Goal: Find specific page/section

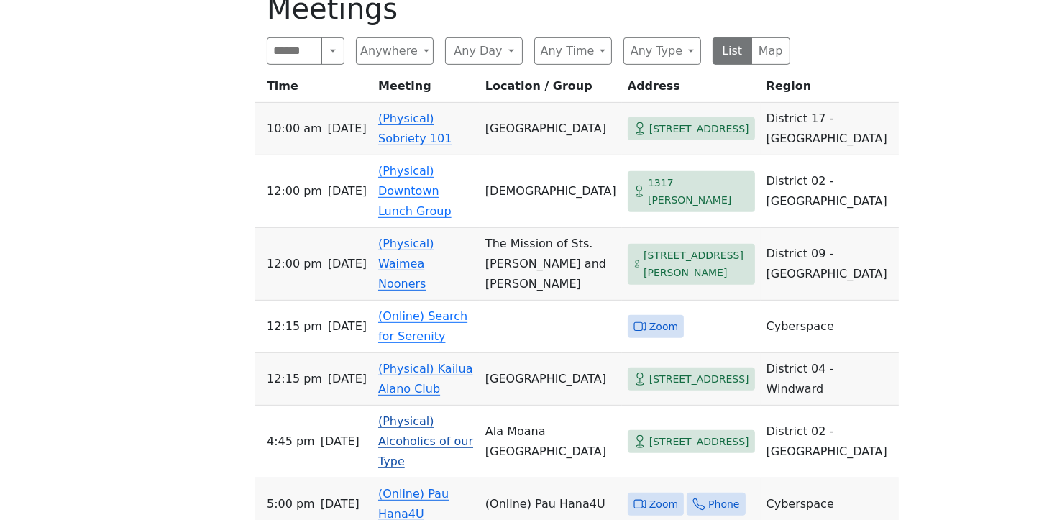
scroll to position [760, 0]
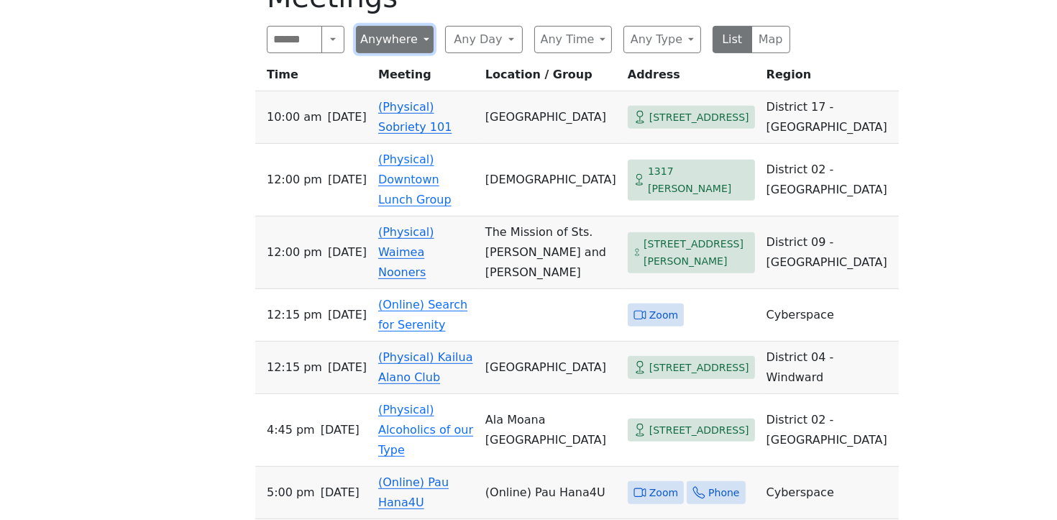
click at [426, 26] on button "Anywhere" at bounding box center [395, 39] width 78 height 27
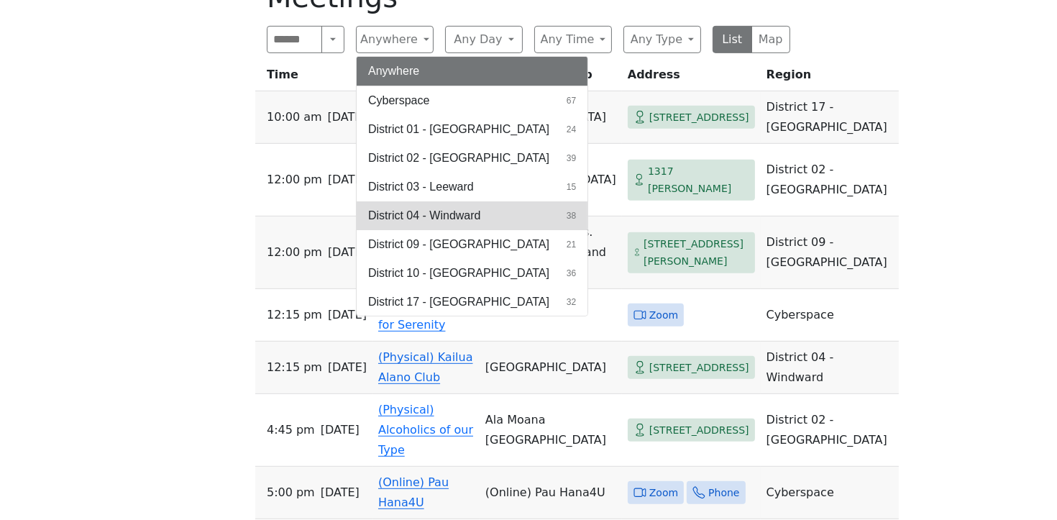
click at [463, 207] on span "District 04 - Windward" at bounding box center [424, 215] width 112 height 17
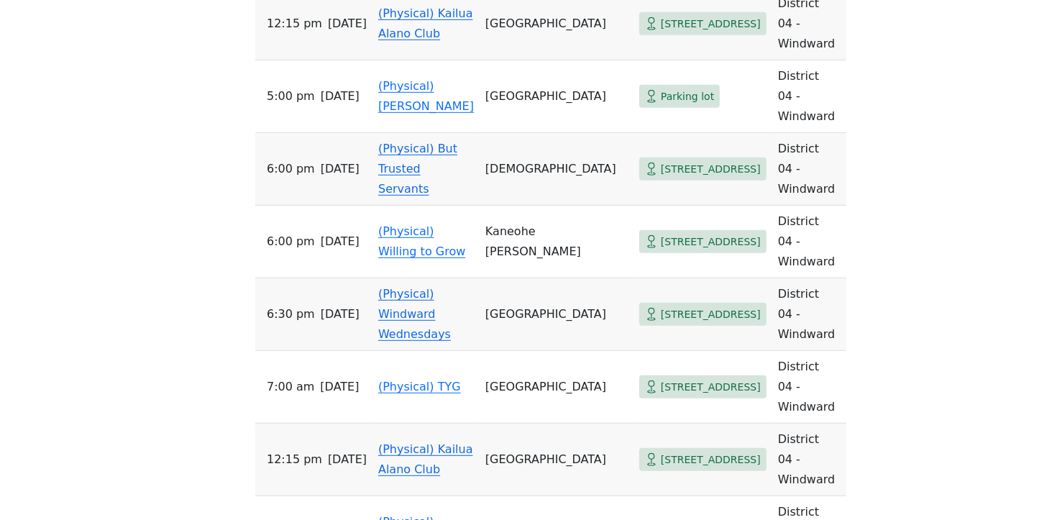
scroll to position [864, 0]
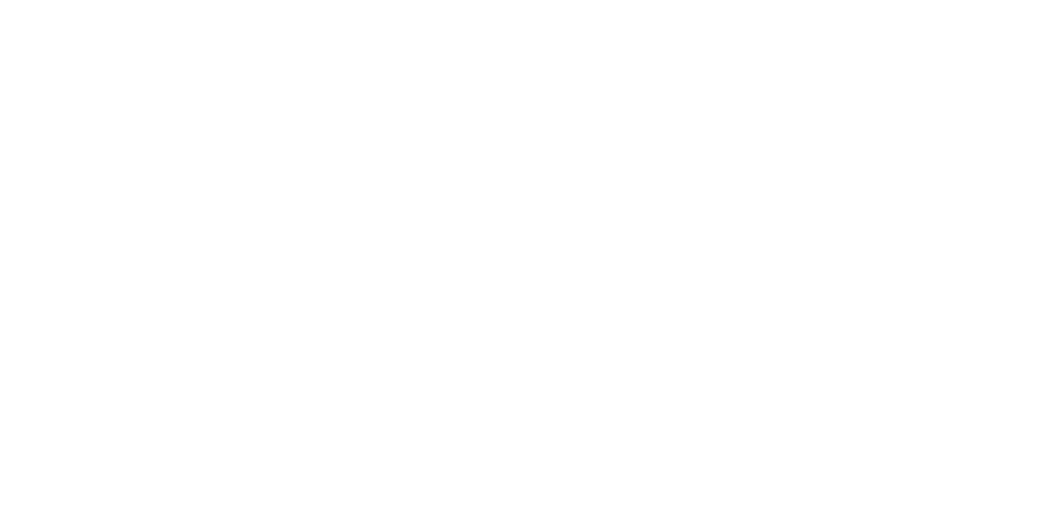
scroll to position [413, 0]
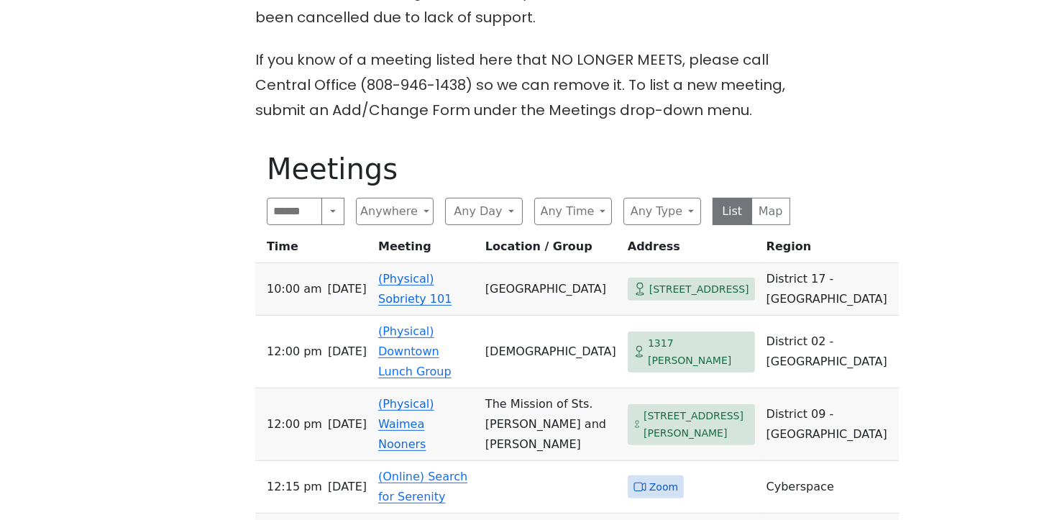
scroll to position [505, 0]
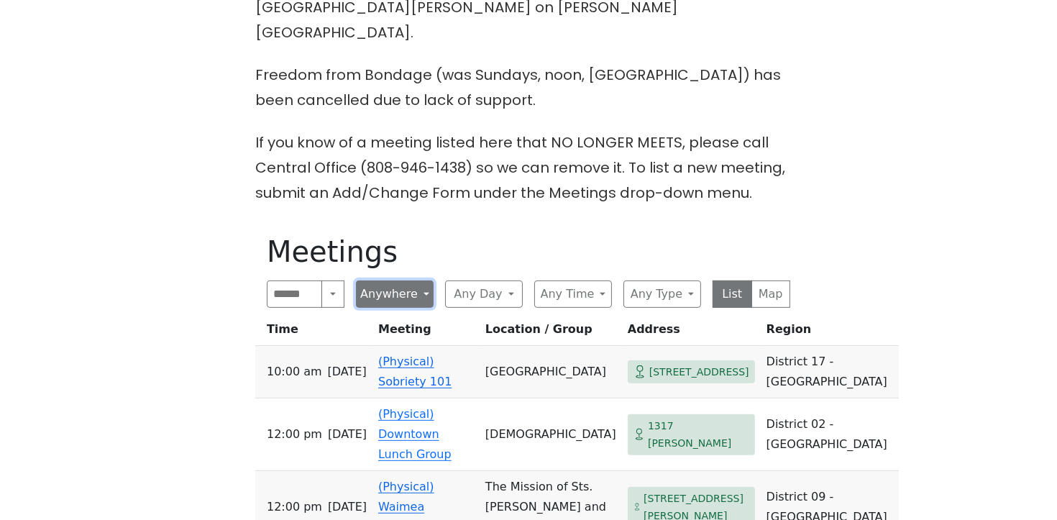
click at [424, 281] on button "Anywhere" at bounding box center [395, 294] width 78 height 27
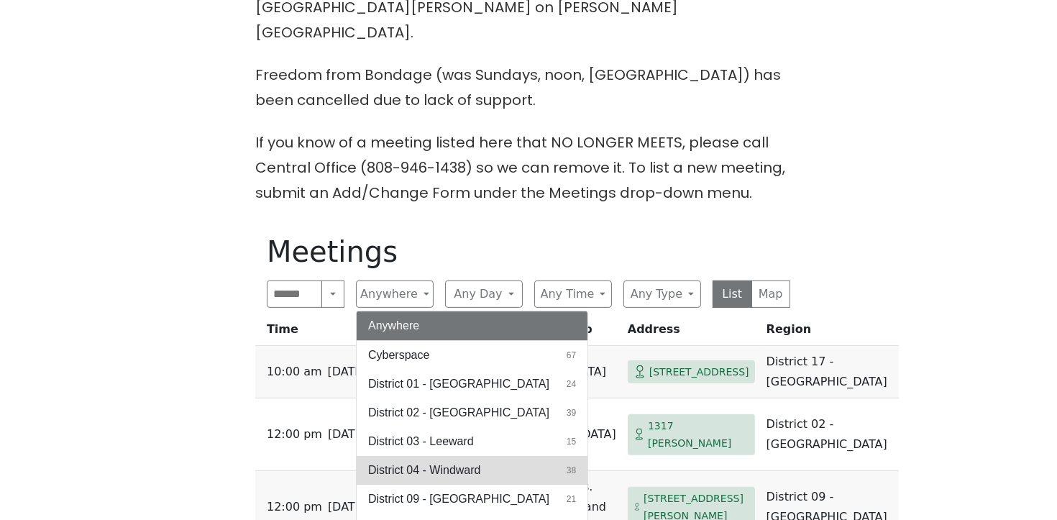
click at [452, 462] on span "District 04 - Windward" at bounding box center [424, 470] width 112 height 17
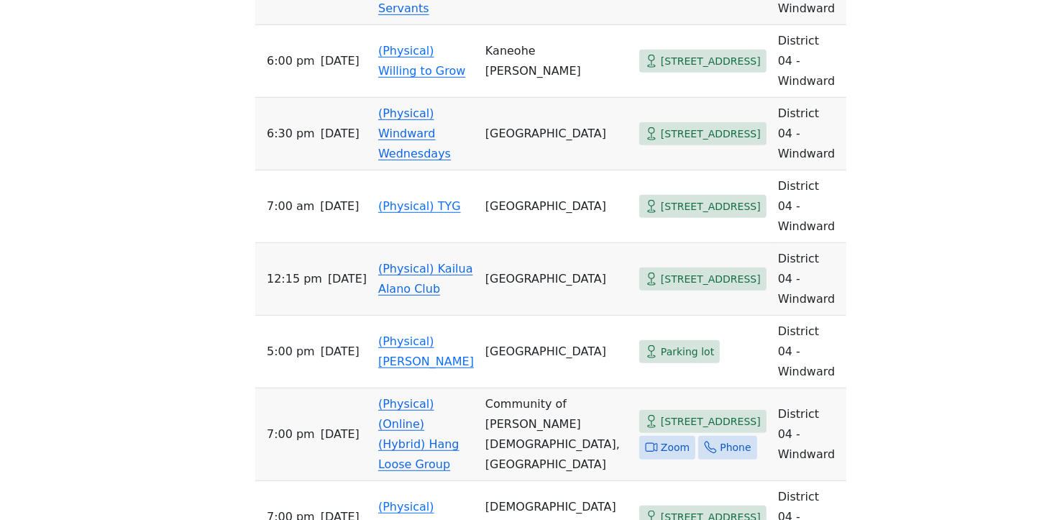
scroll to position [1055, 0]
